Goal: Information Seeking & Learning: Learn about a topic

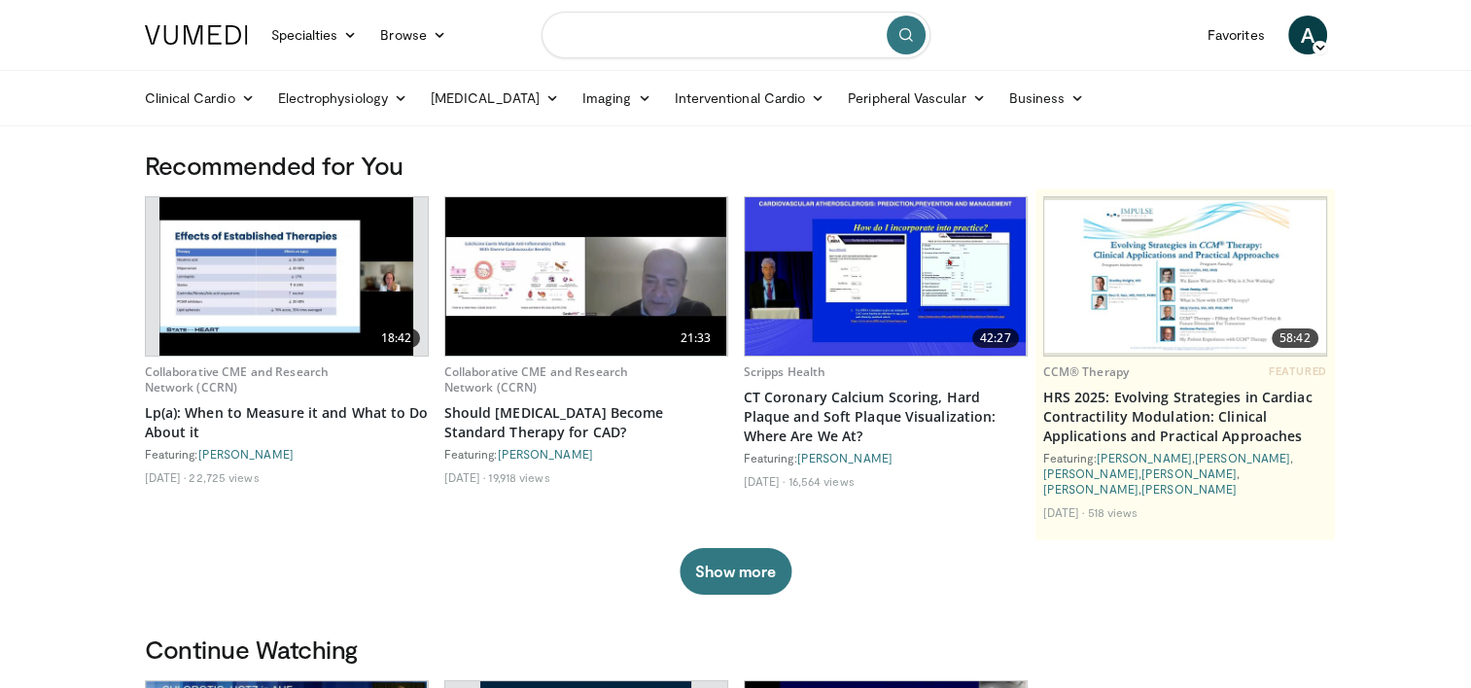
click at [645, 35] on input "Search topics, interventions" at bounding box center [735, 35] width 389 height 47
type input "**********"
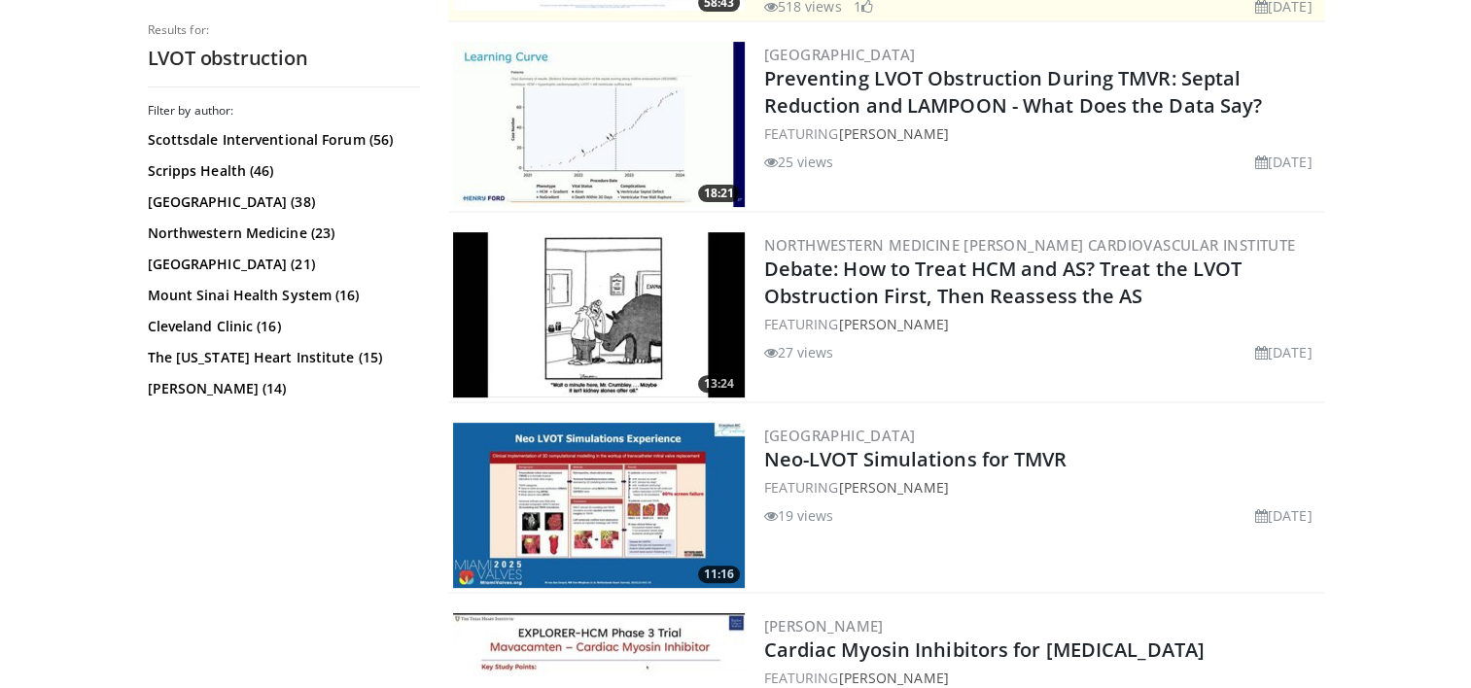
scroll to position [583, 0]
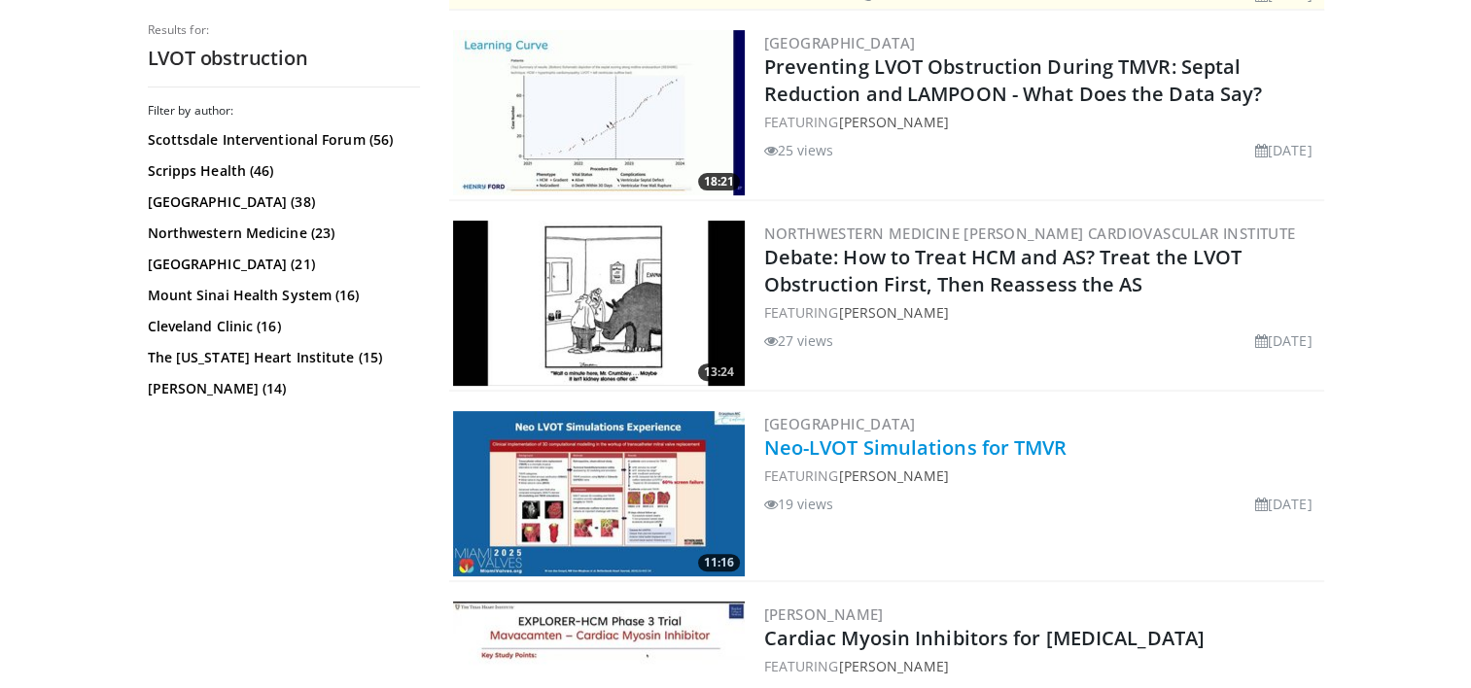
click at [840, 434] on link "Neo-LVOT Simulations for TMVR" at bounding box center [915, 447] width 303 height 26
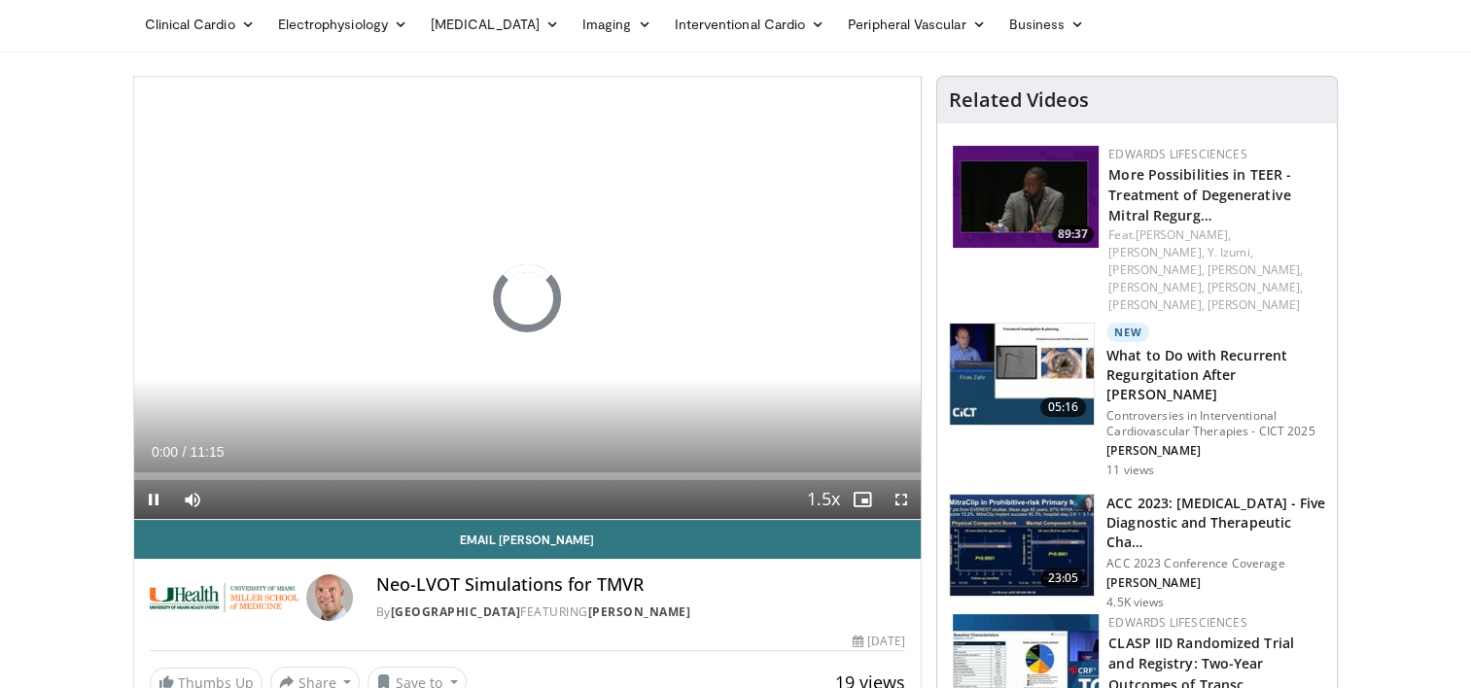
scroll to position [194, 0]
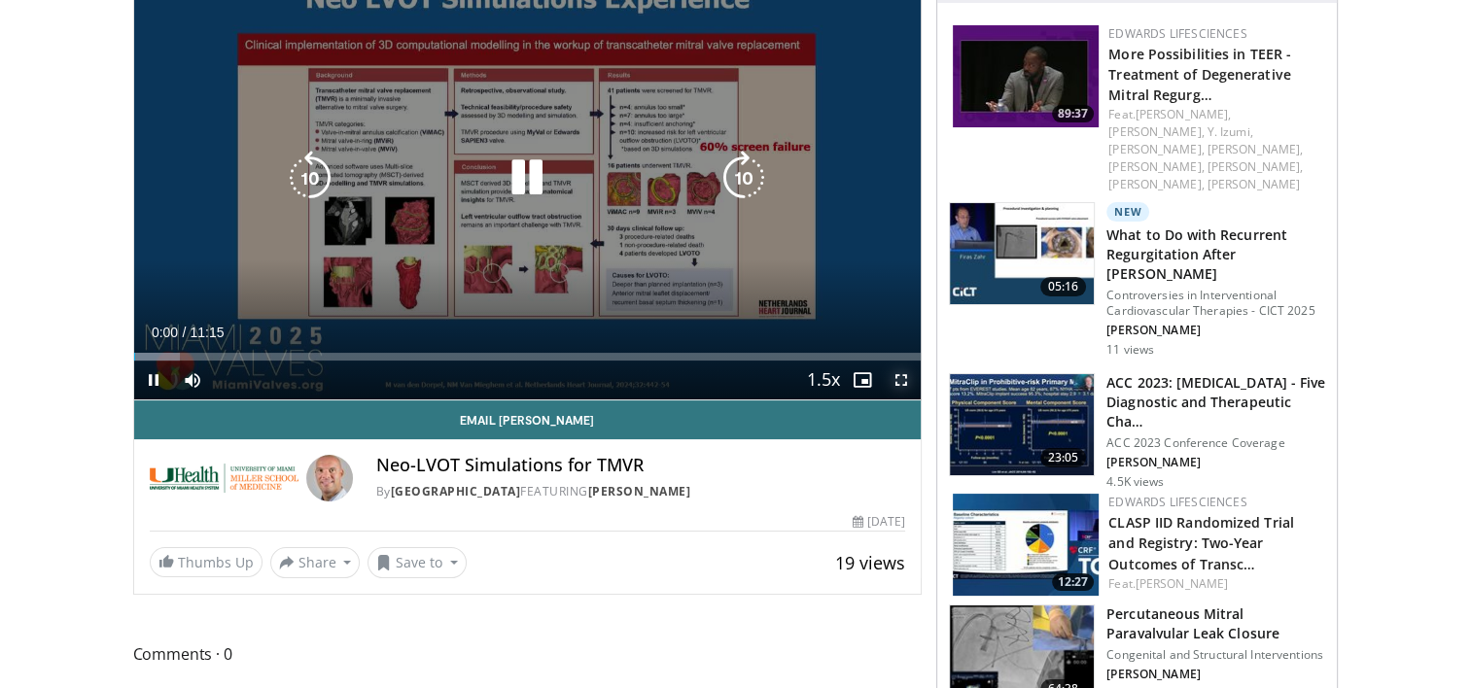
drag, startPoint x: 903, startPoint y: 381, endPoint x: 907, endPoint y: 482, distance: 101.2
click at [903, 381] on span "Video Player" at bounding box center [901, 380] width 39 height 39
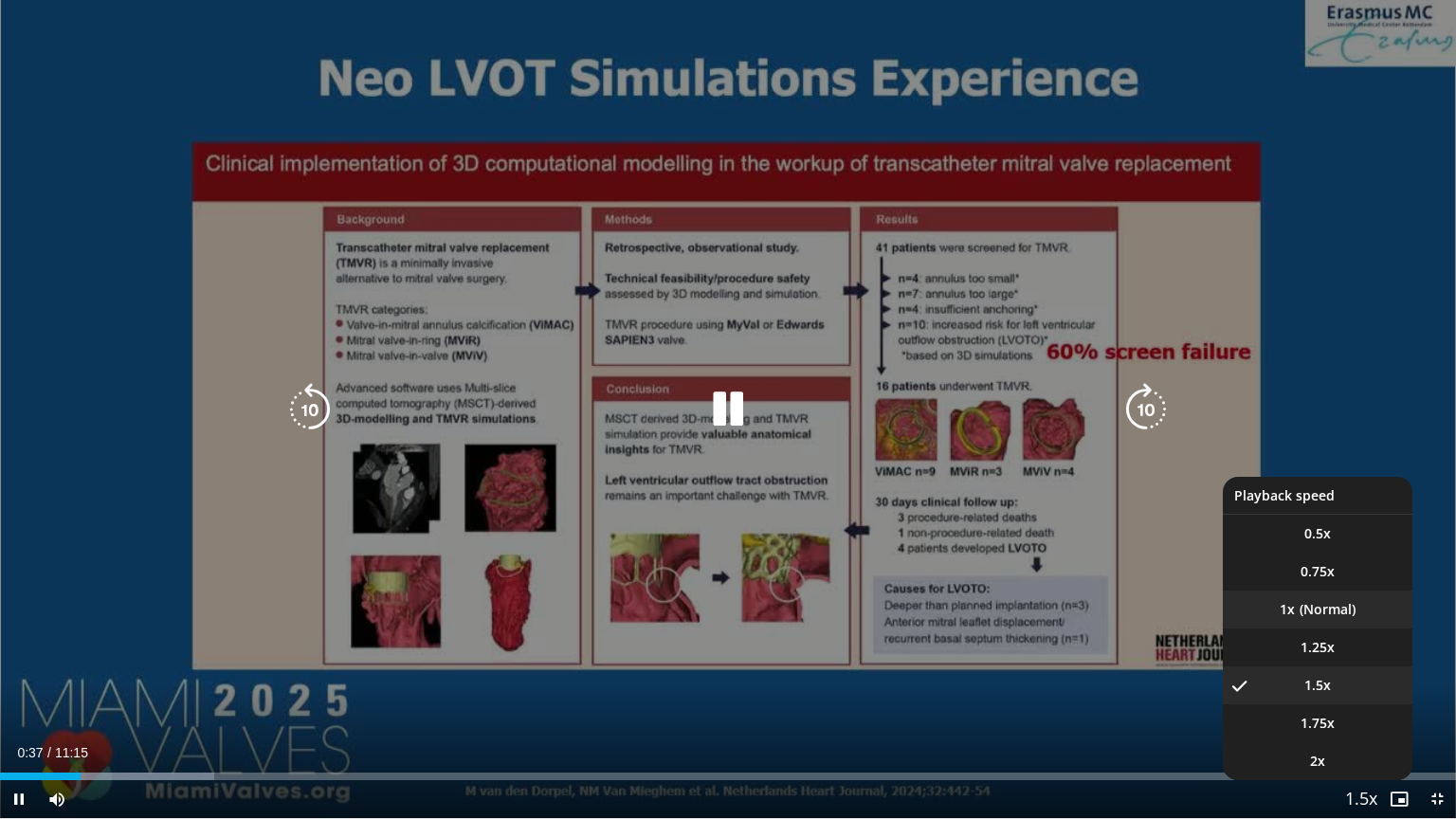
click at [1330, 621] on li "1x" at bounding box center [1318, 609] width 189 height 38
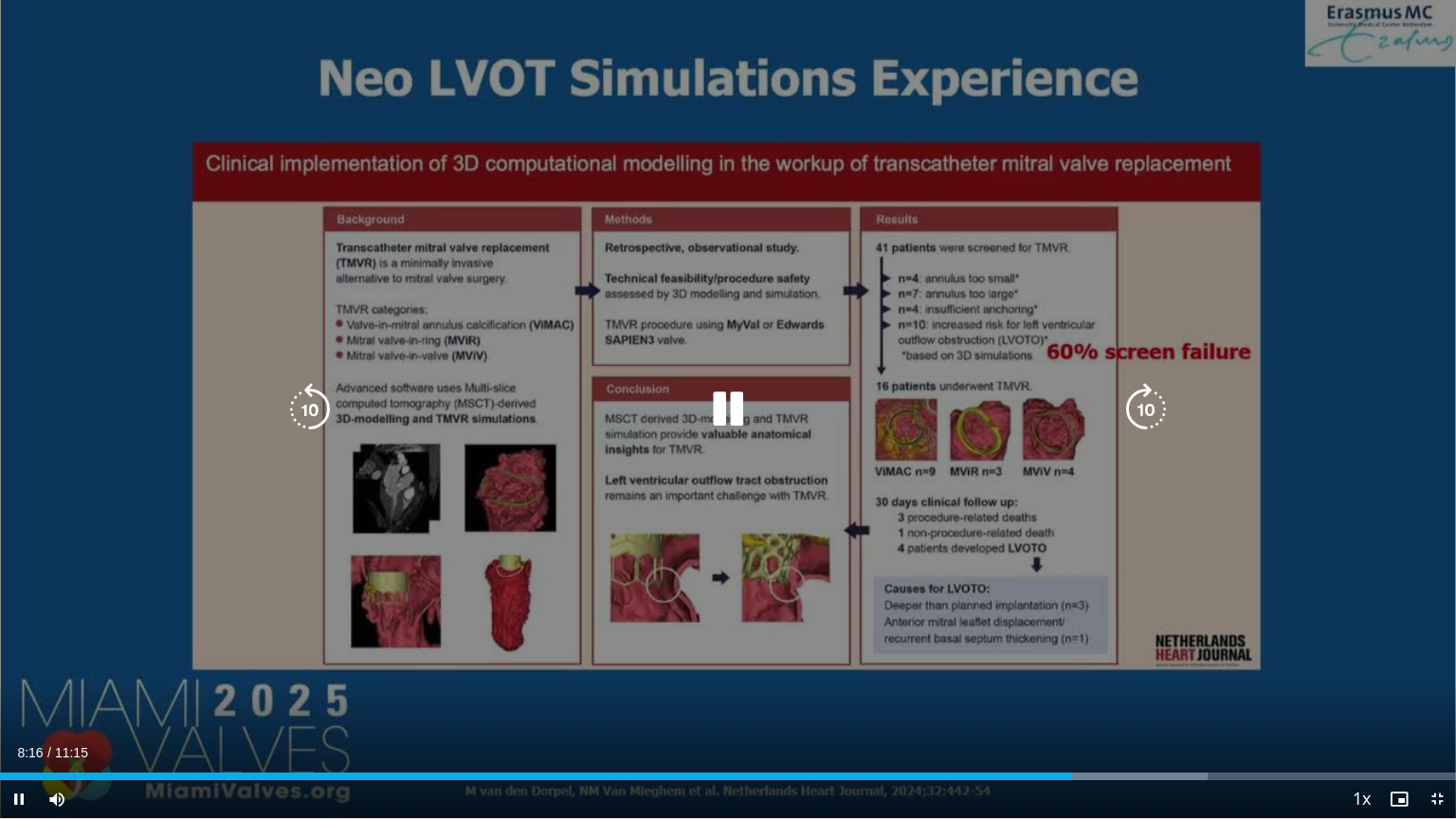
click at [722, 394] on icon "Video Player" at bounding box center [728, 410] width 53 height 53
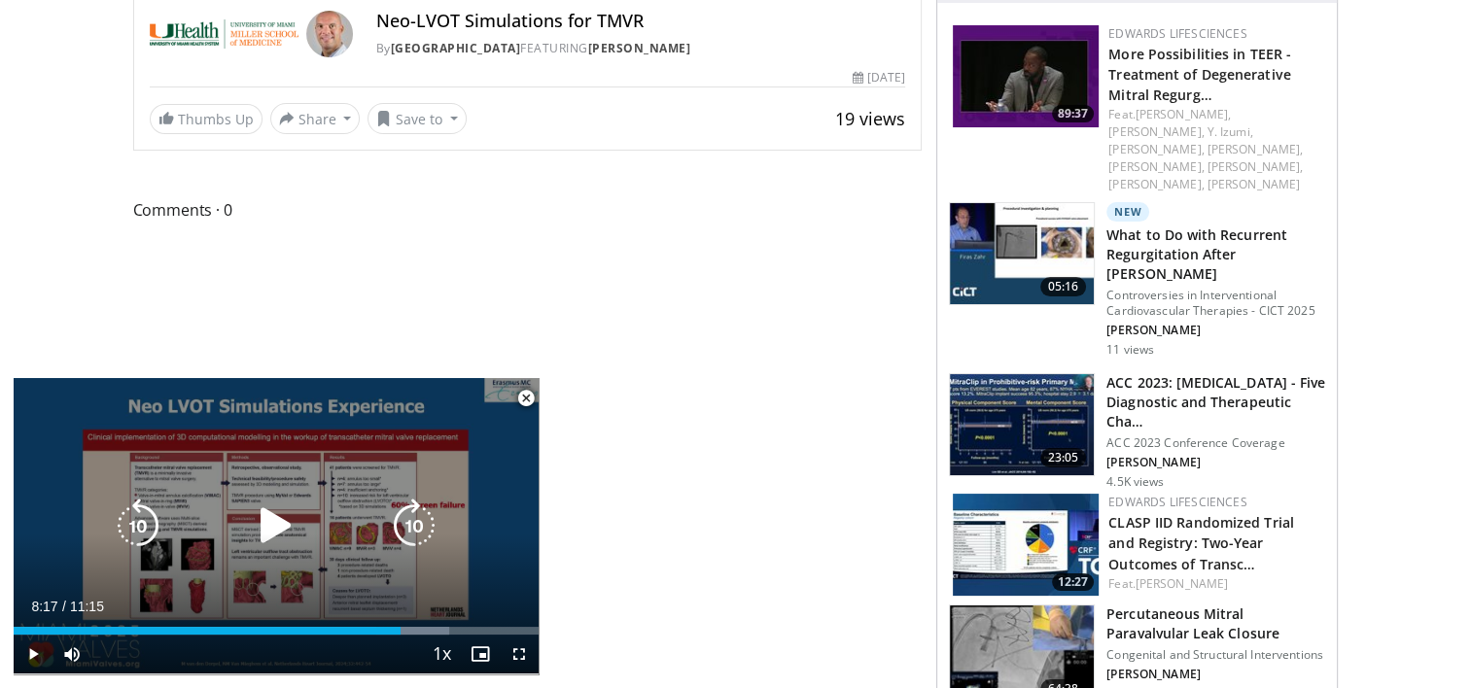
click at [264, 528] on icon "Video Player" at bounding box center [276, 526] width 54 height 54
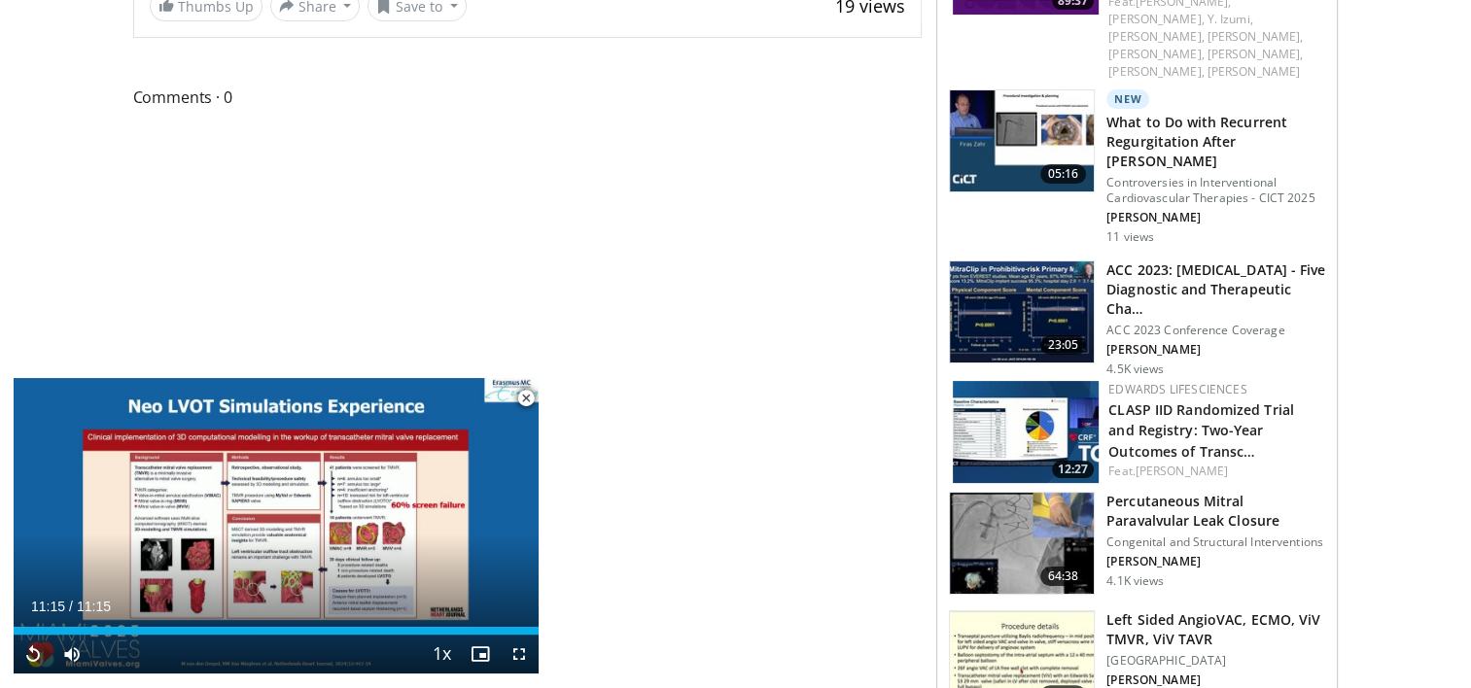
scroll to position [486, 0]
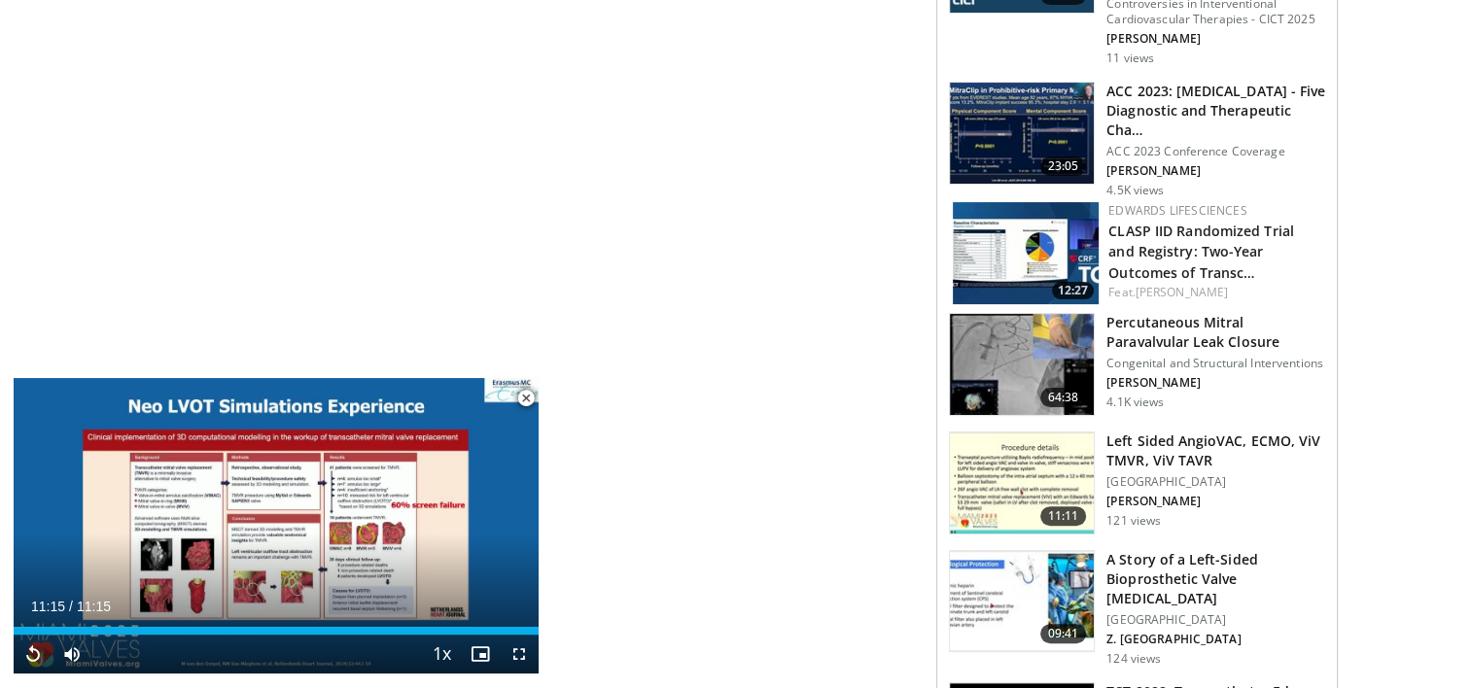
click at [525, 397] on span "Video Player" at bounding box center [525, 398] width 39 height 39
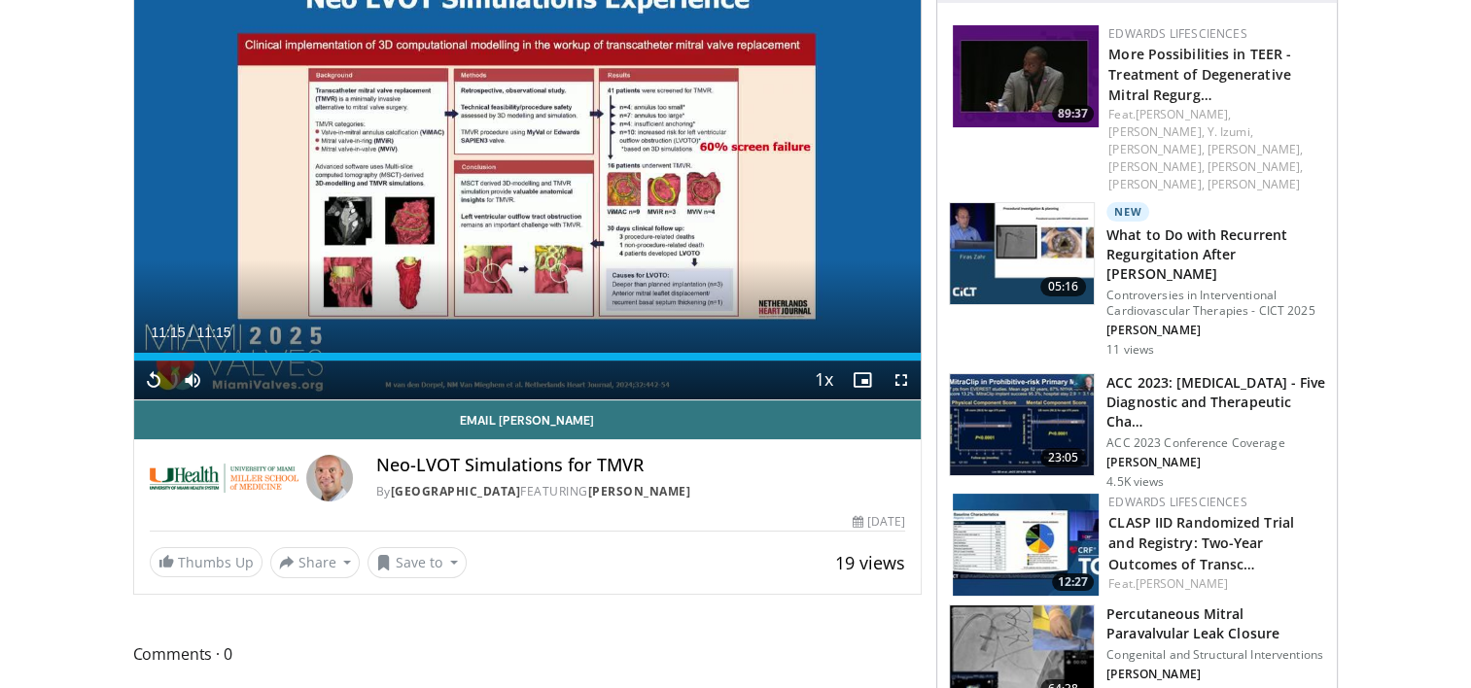
scroll to position [0, 0]
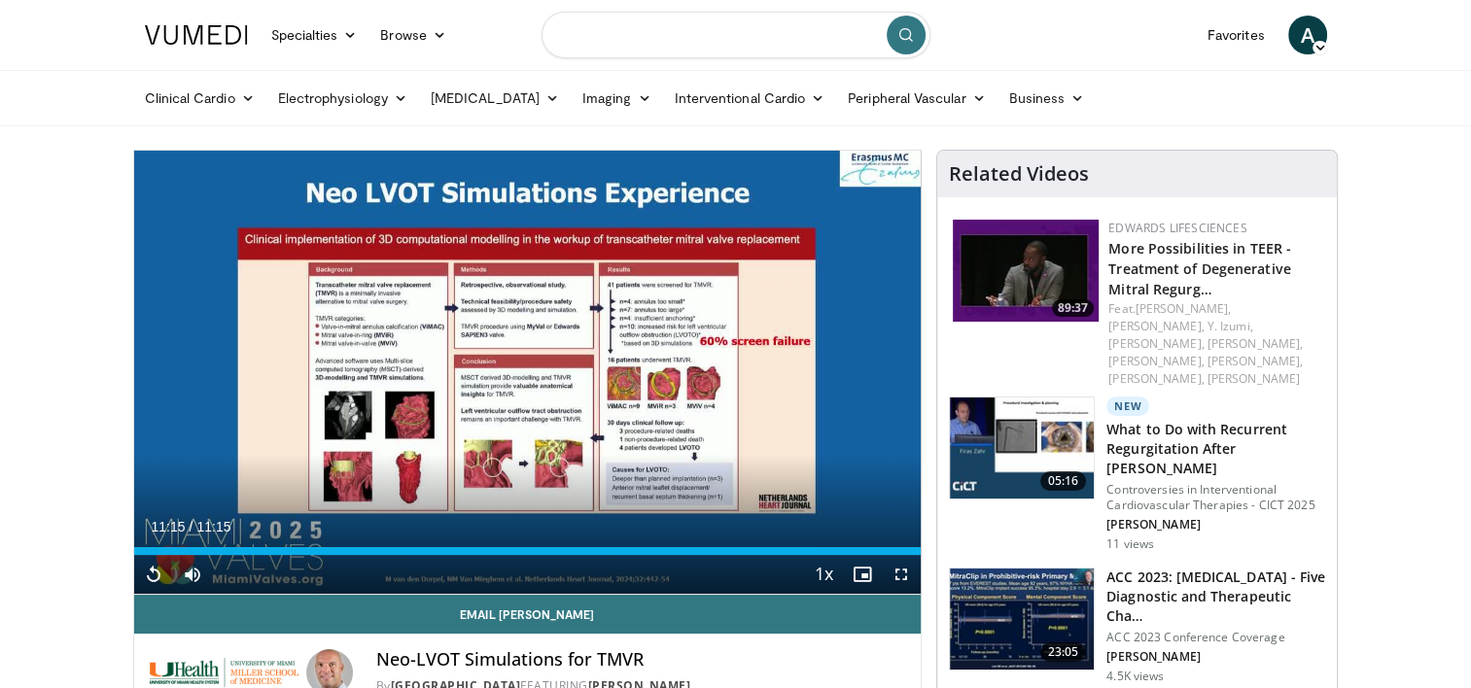
click at [617, 23] on input "Search topics, interventions" at bounding box center [735, 35] width 389 height 47
type input "**********"
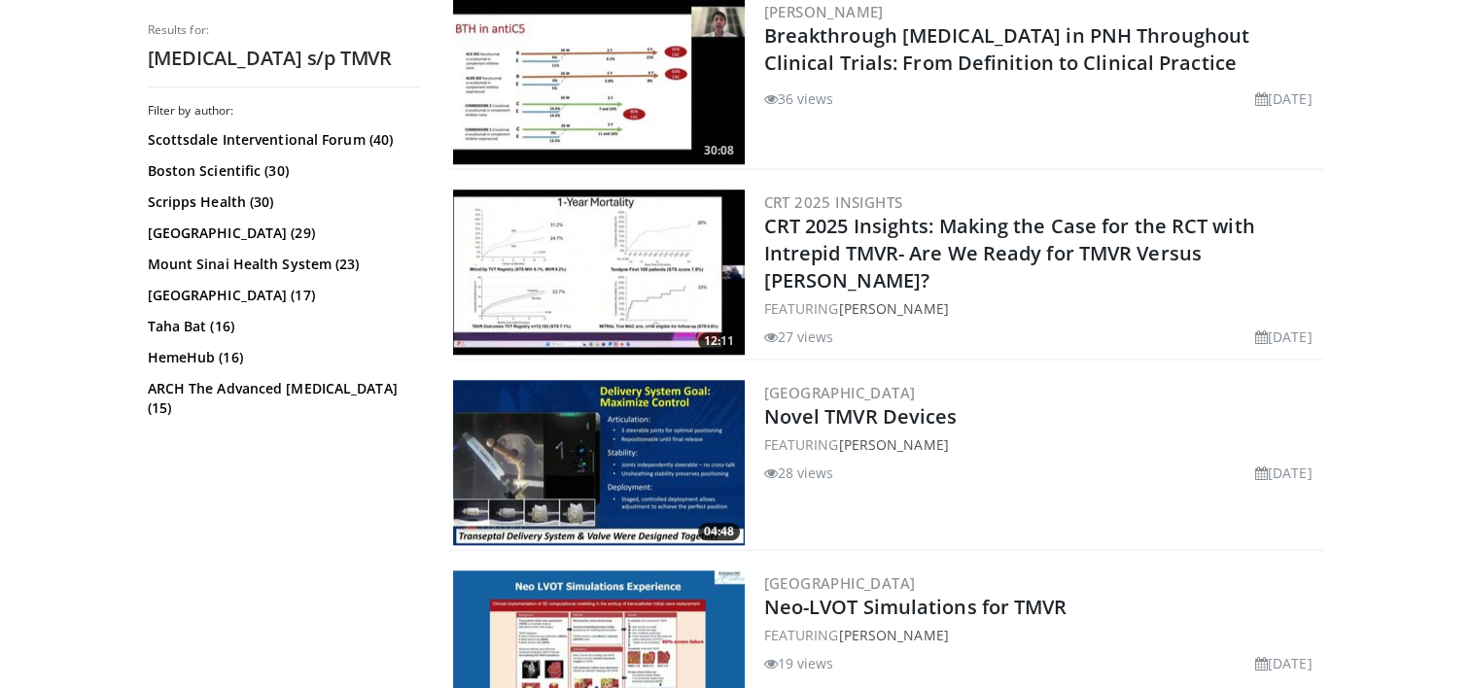
scroll to position [1555, 0]
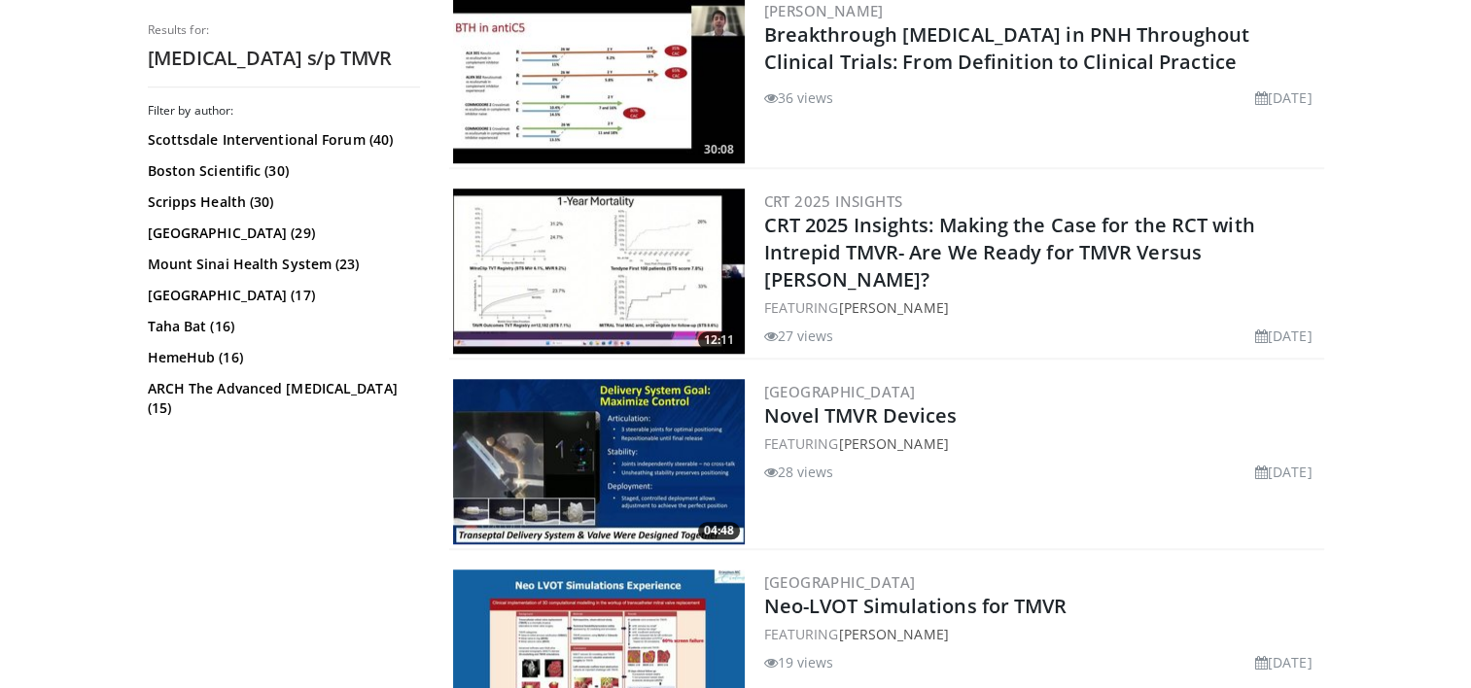
click at [610, 447] on img at bounding box center [599, 461] width 292 height 165
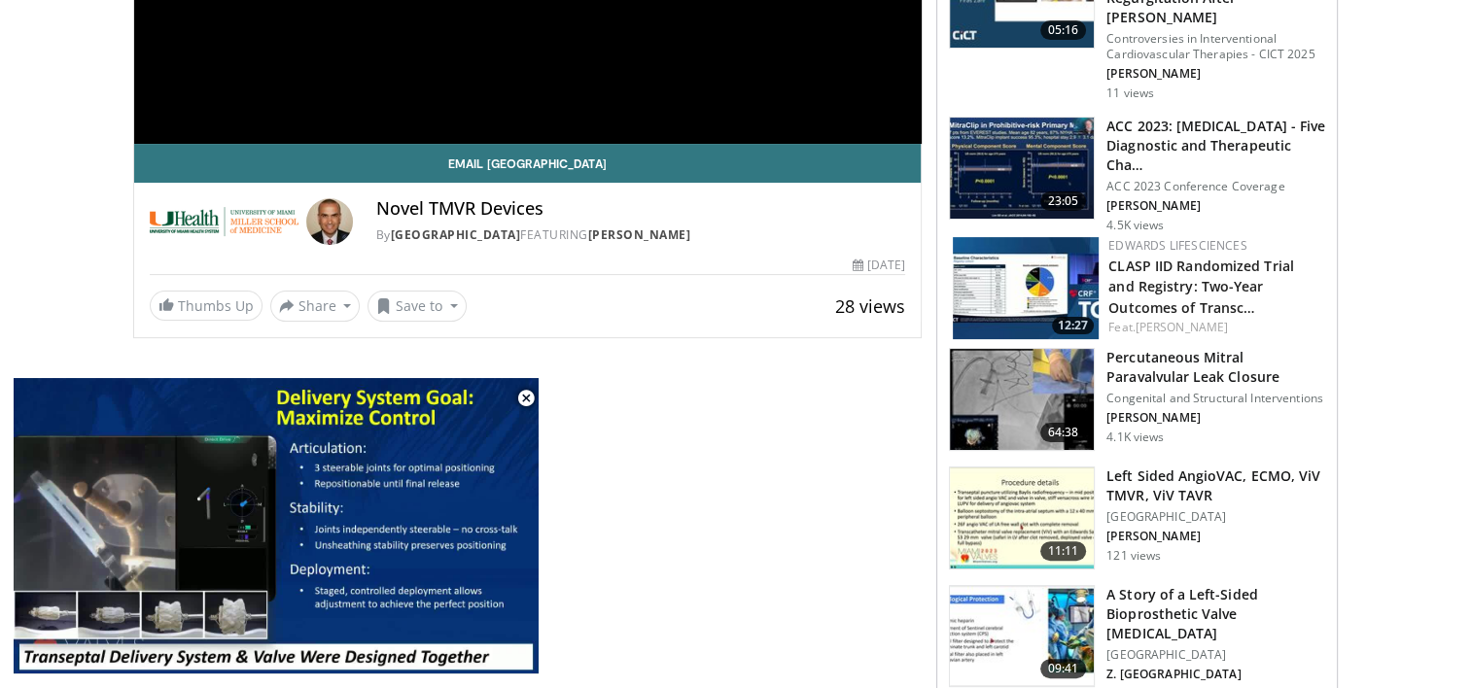
scroll to position [486, 0]
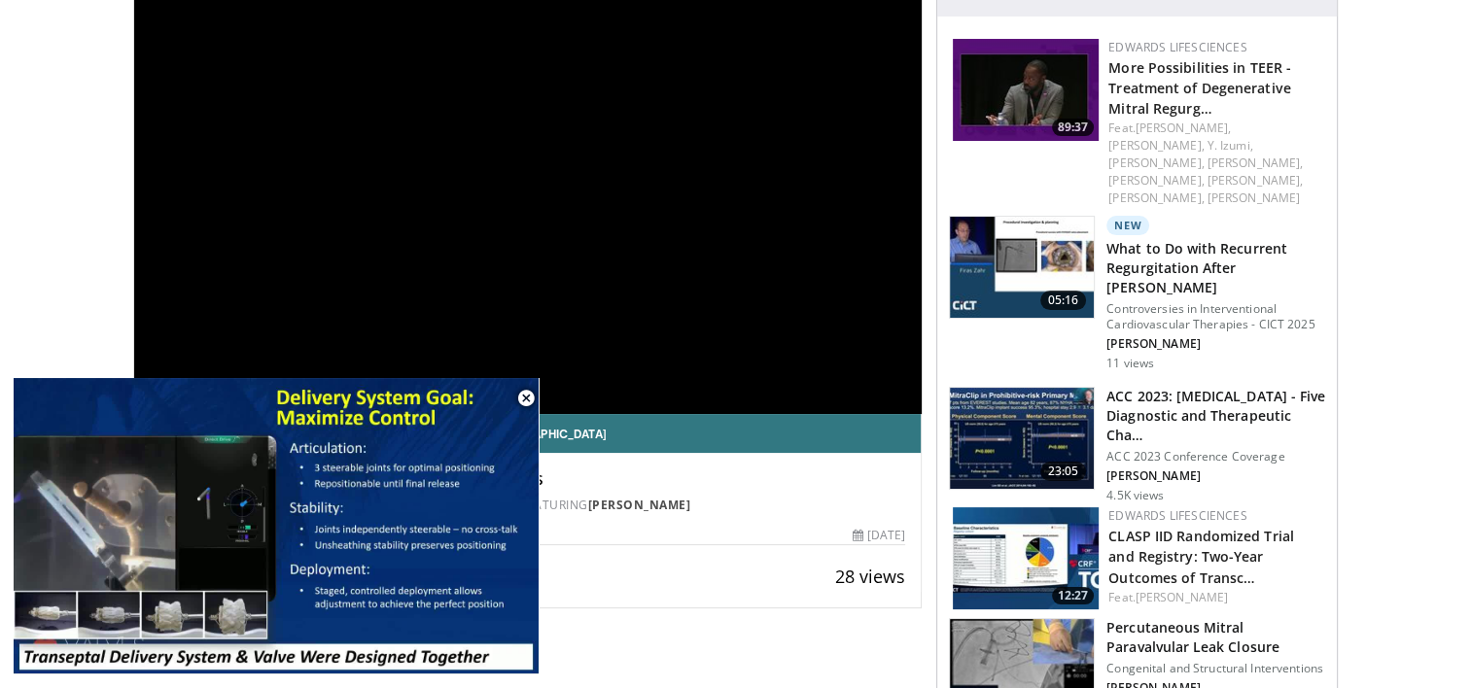
scroll to position [0, 0]
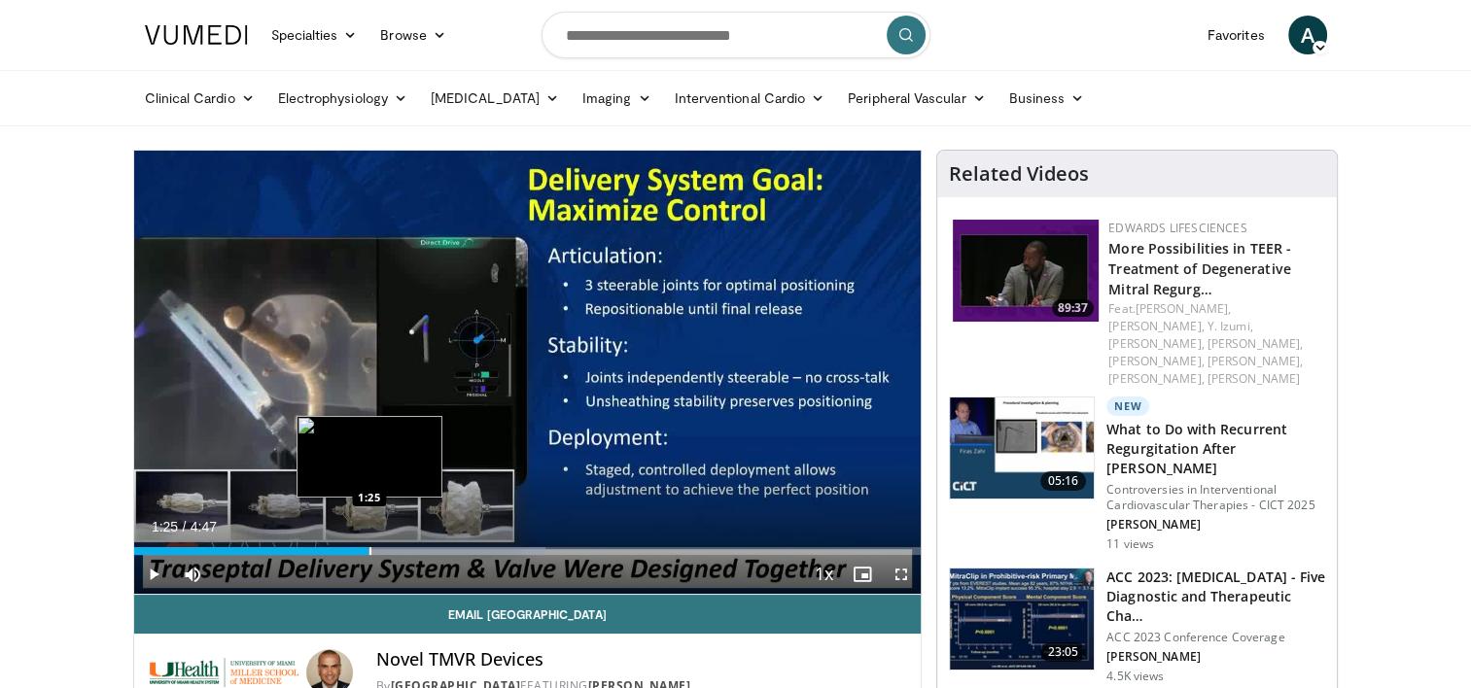
click at [369, 551] on div "Progress Bar" at bounding box center [370, 551] width 2 height 8
click at [362, 548] on div "1:23" at bounding box center [248, 551] width 228 height 8
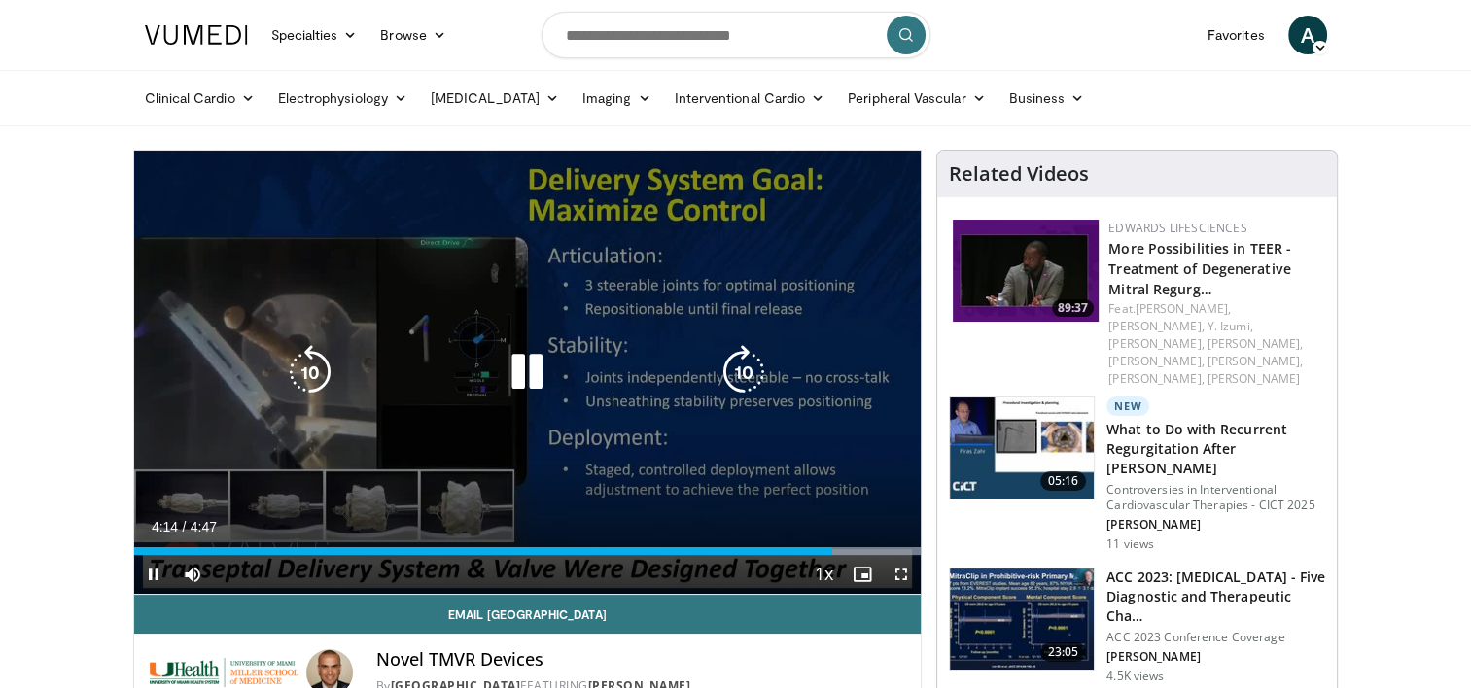
click at [536, 369] on icon "Video Player" at bounding box center [527, 372] width 54 height 54
click at [521, 386] on icon "Video Player" at bounding box center [527, 372] width 54 height 54
click at [544, 381] on icon "Video Player" at bounding box center [527, 372] width 54 height 54
click at [492, 366] on div "Video Player" at bounding box center [527, 372] width 472 height 39
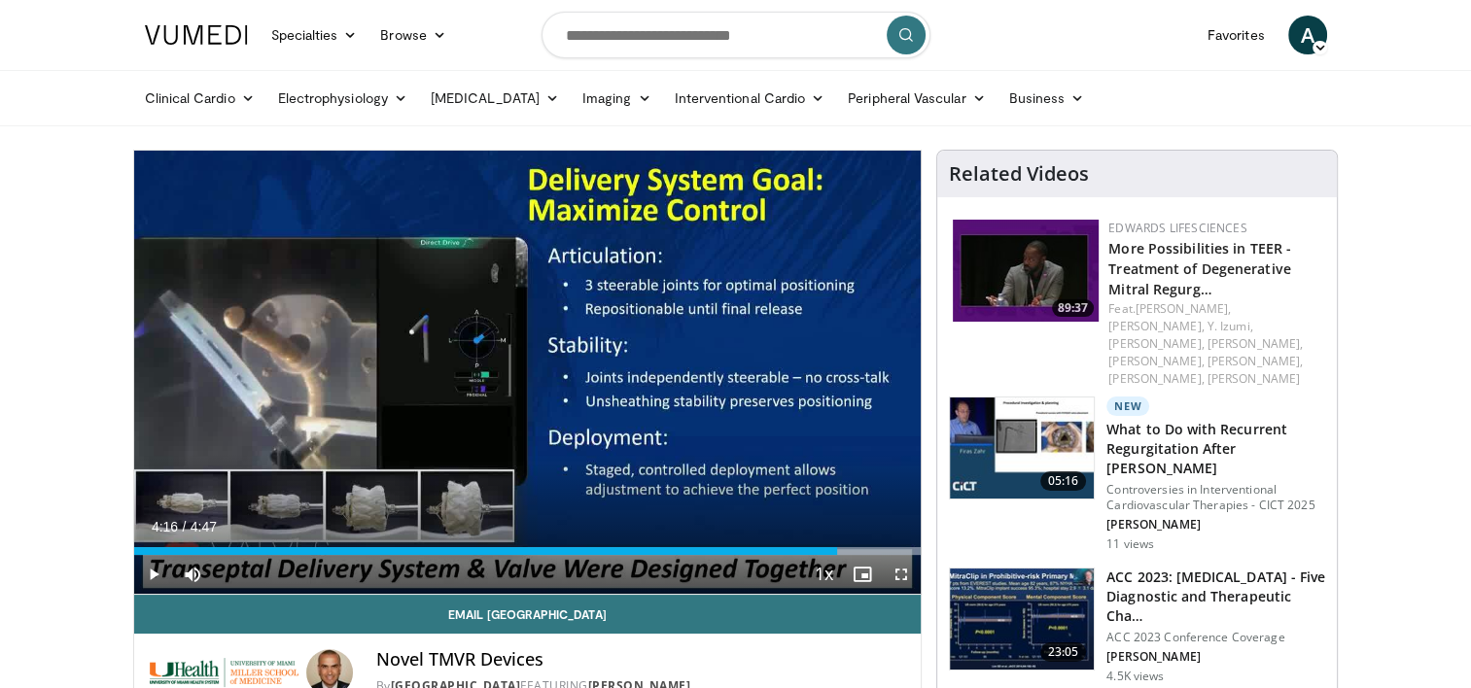
drag, startPoint x: 528, startPoint y: 363, endPoint x: 542, endPoint y: 519, distance: 157.2
click at [542, 519] on video-js "**********" at bounding box center [527, 373] width 787 height 444
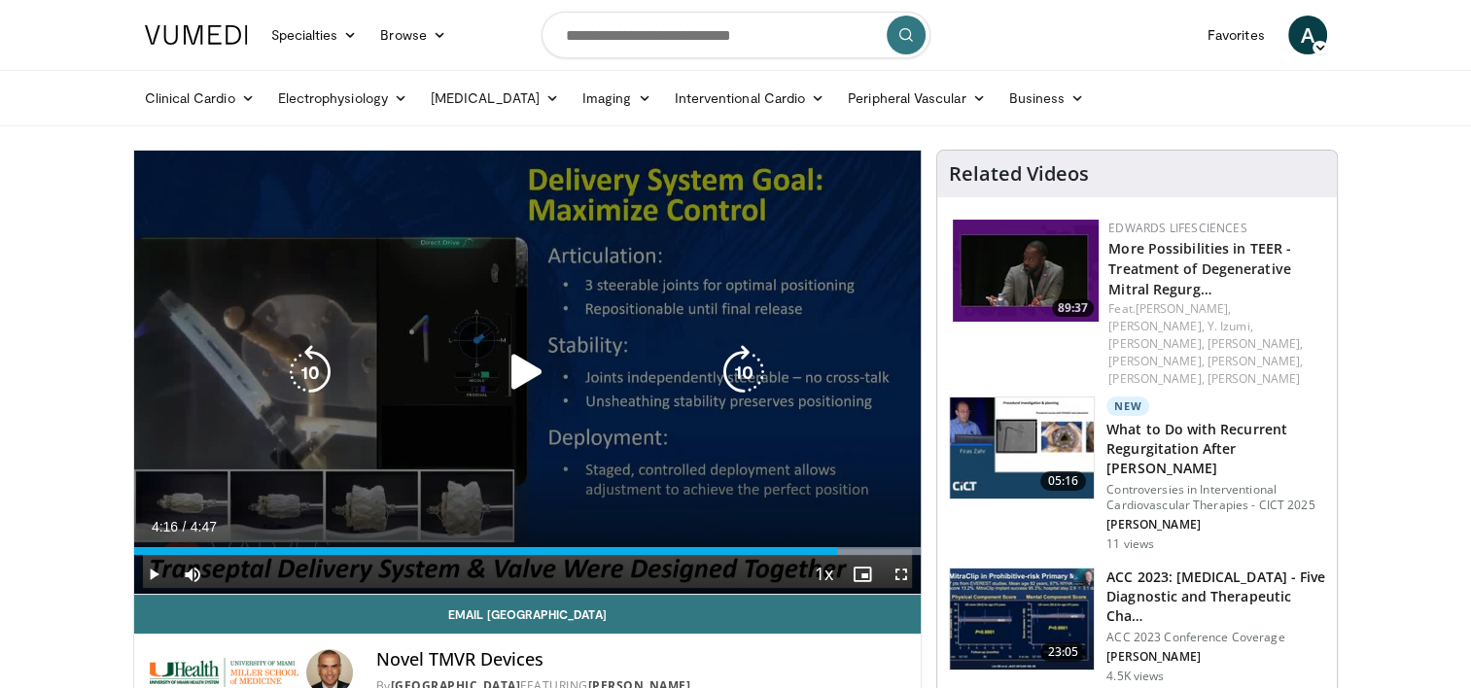
click at [529, 341] on div "10 seconds Tap to unmute" at bounding box center [527, 372] width 787 height 443
